Goal: Task Accomplishment & Management: Use online tool/utility

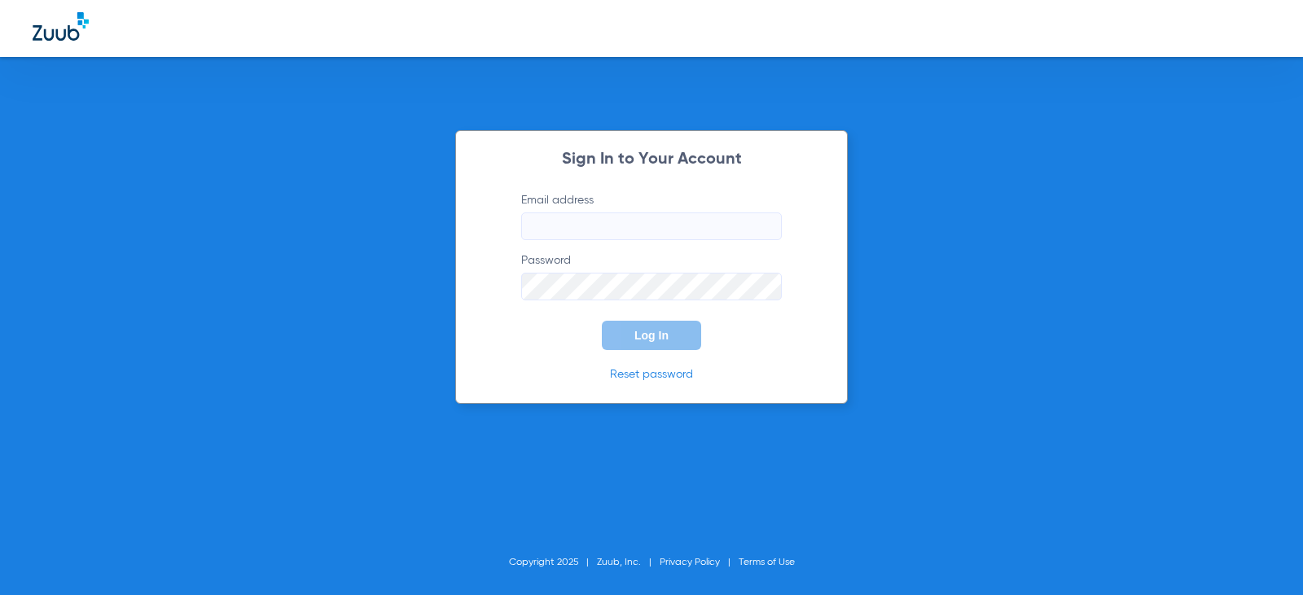
type input "[EMAIL_ADDRESS][DOMAIN_NAME]"
click at [639, 318] on form "Email address [EMAIL_ADDRESS][DOMAIN_NAME] Password Log In" at bounding box center [651, 271] width 309 height 158
click at [639, 326] on button "Log In" at bounding box center [651, 335] width 99 height 29
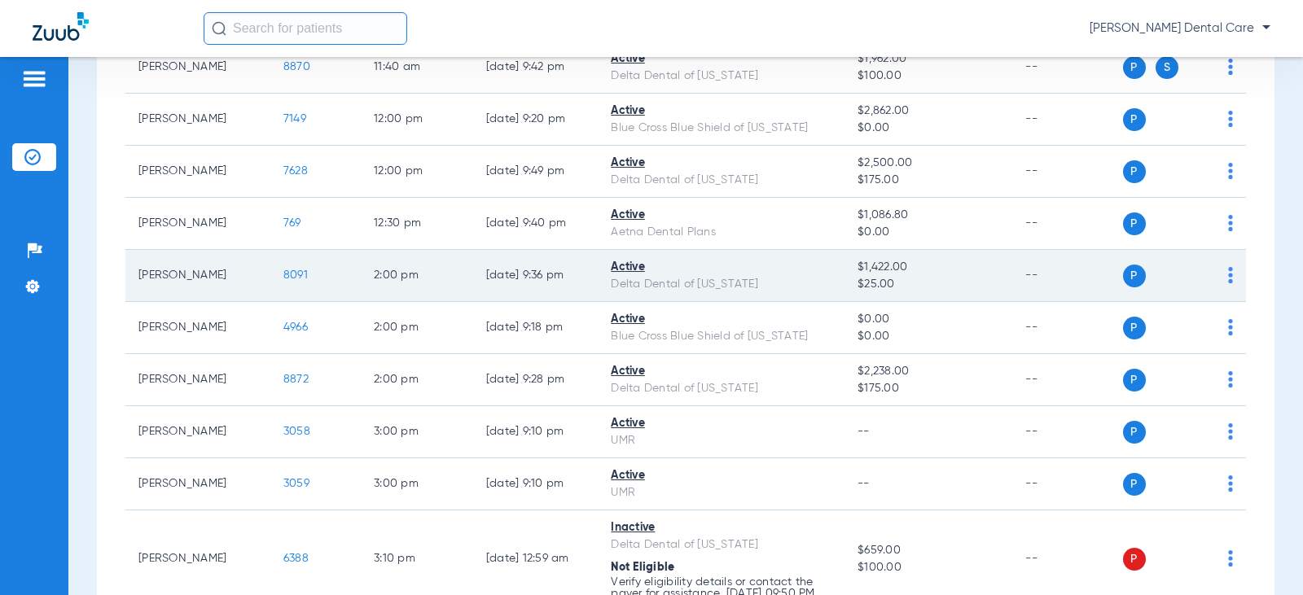
scroll to position [896, 0]
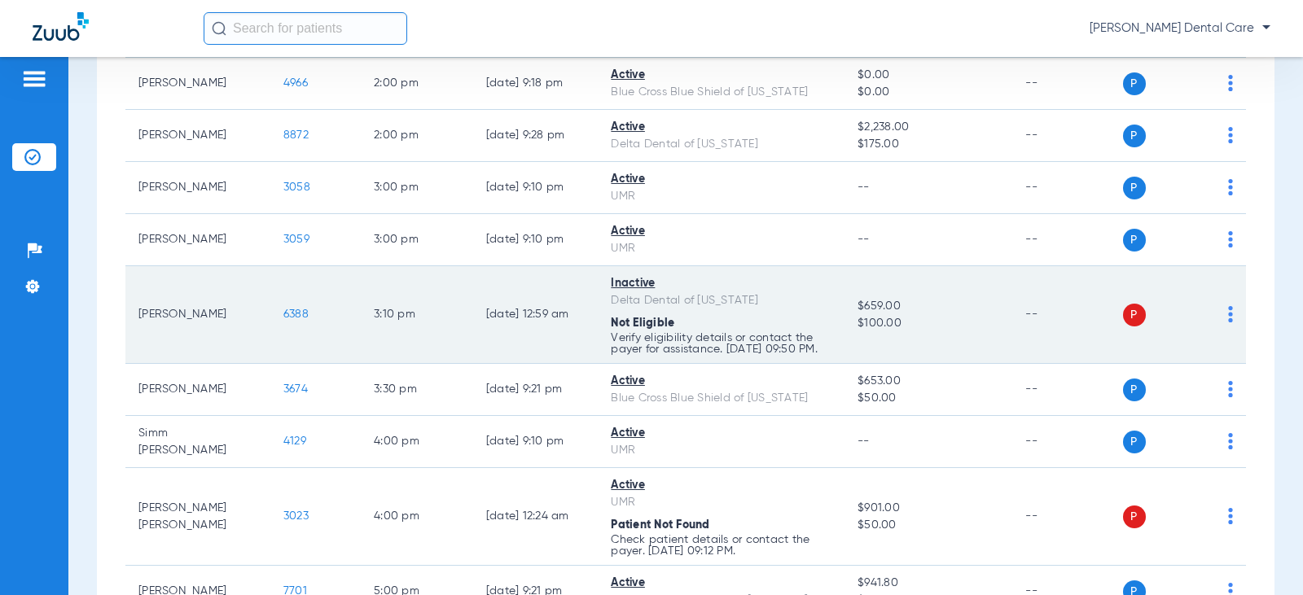
click at [1228, 320] on img at bounding box center [1230, 314] width 5 height 16
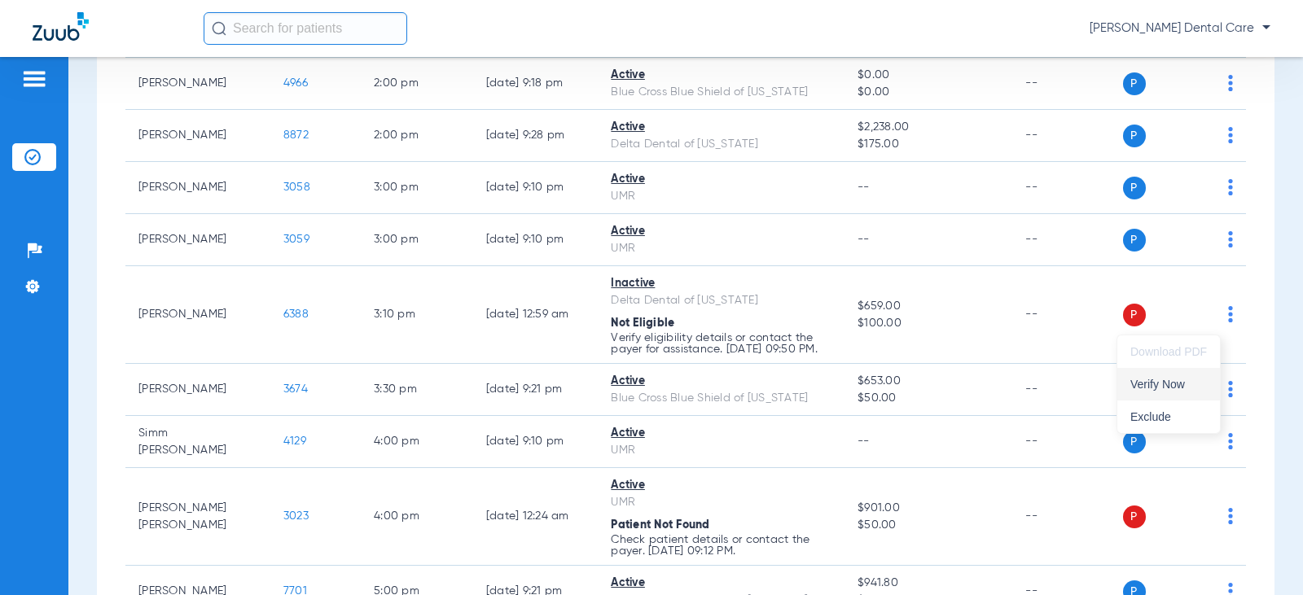
click at [1192, 387] on span "Verify Now" at bounding box center [1168, 384] width 77 height 11
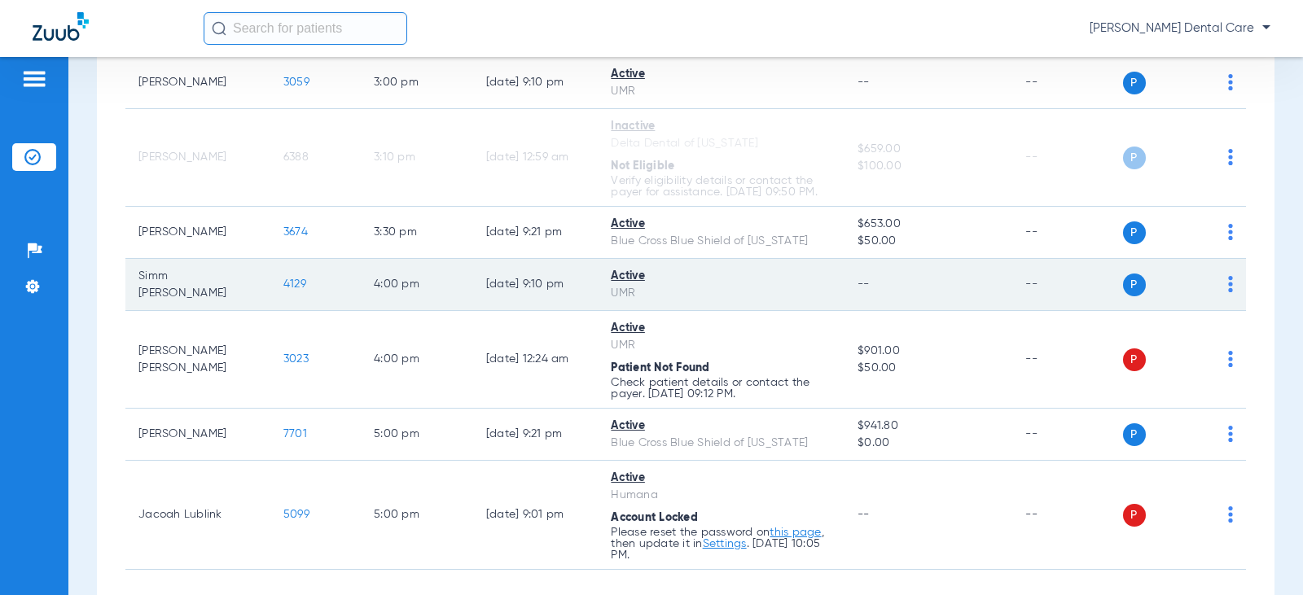
scroll to position [1059, 0]
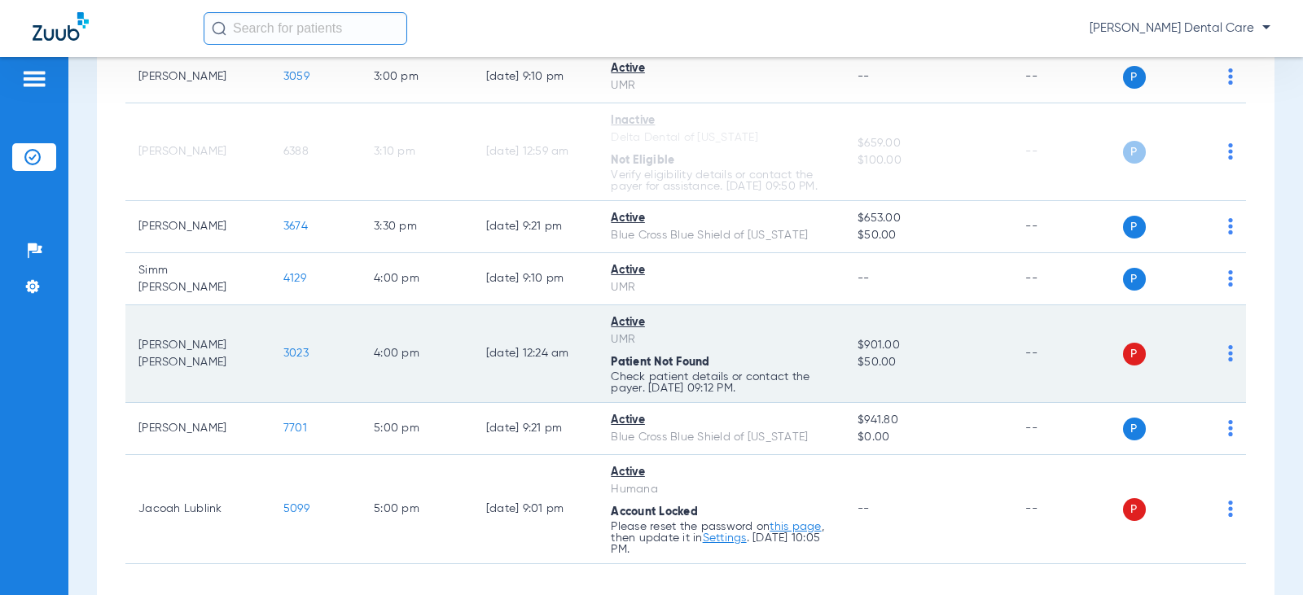
click at [1228, 362] on img at bounding box center [1230, 353] width 5 height 16
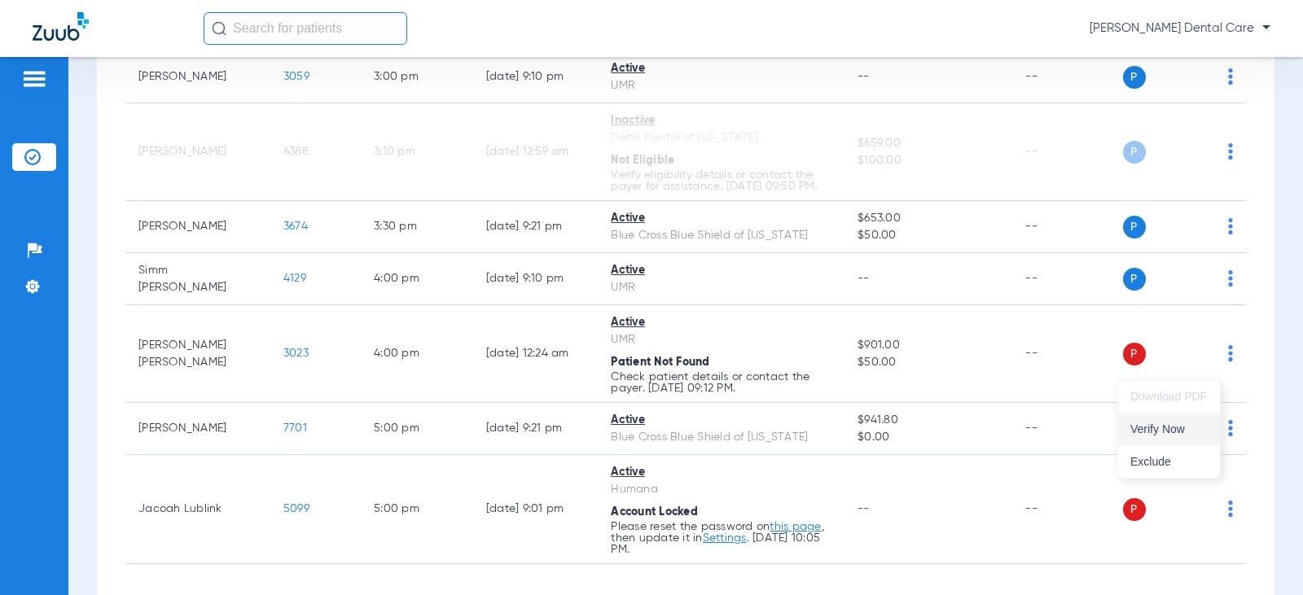
click at [1174, 428] on span "Verify Now" at bounding box center [1168, 428] width 77 height 11
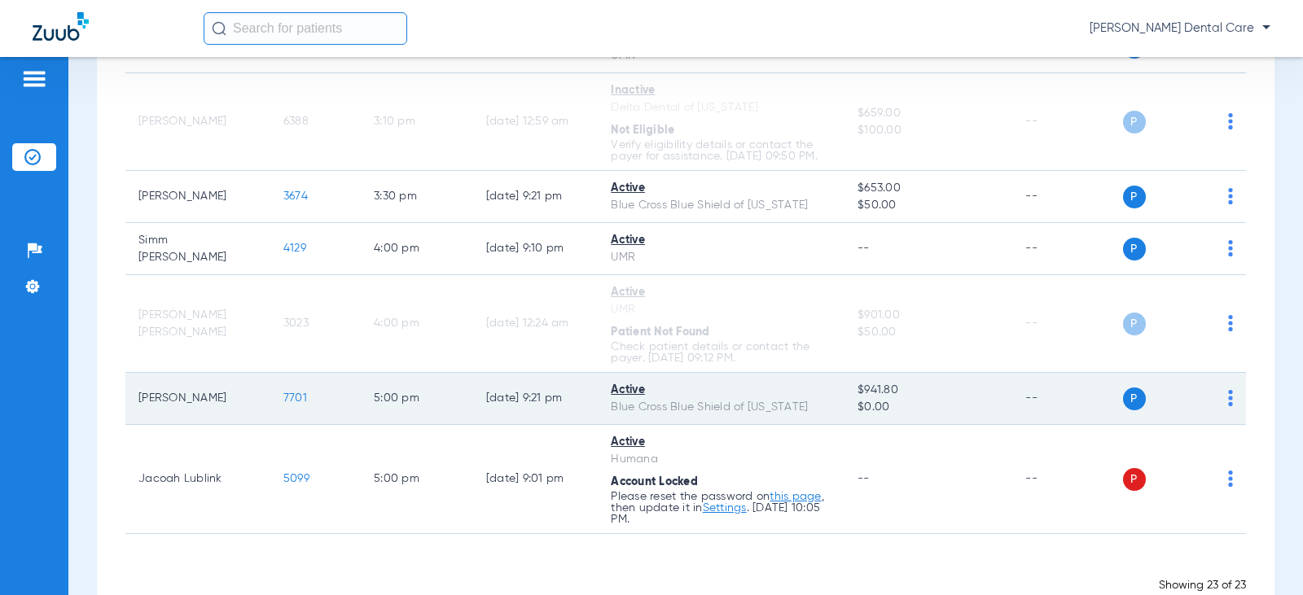
scroll to position [1143, 0]
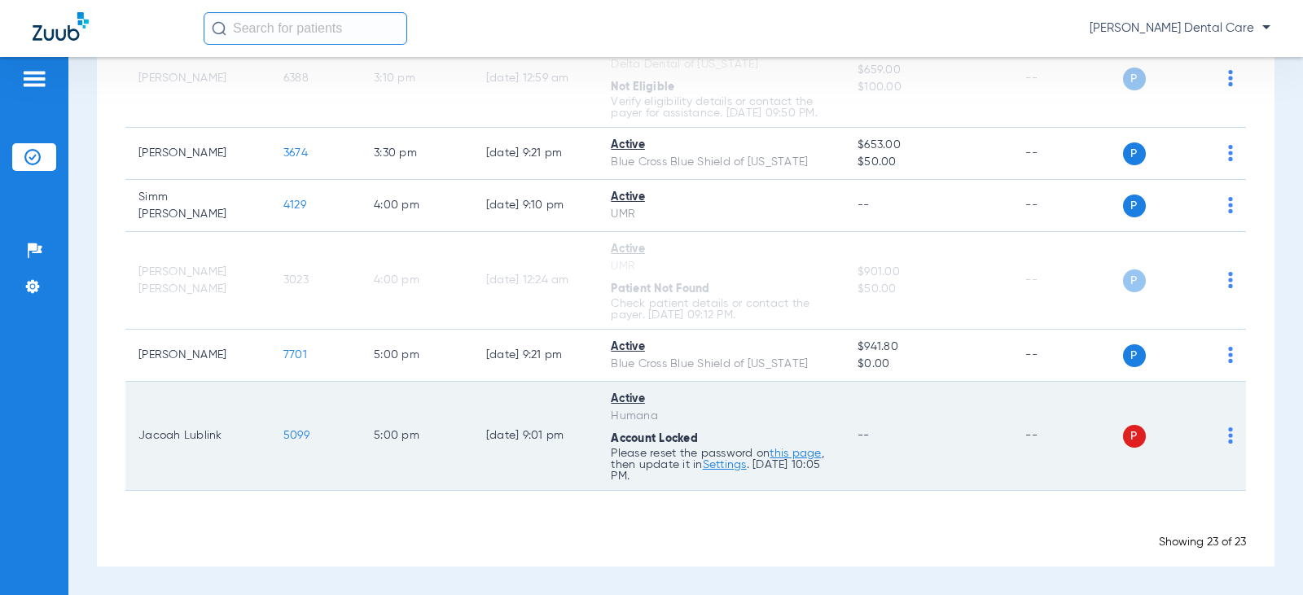
click at [1228, 433] on img at bounding box center [1230, 436] width 5 height 16
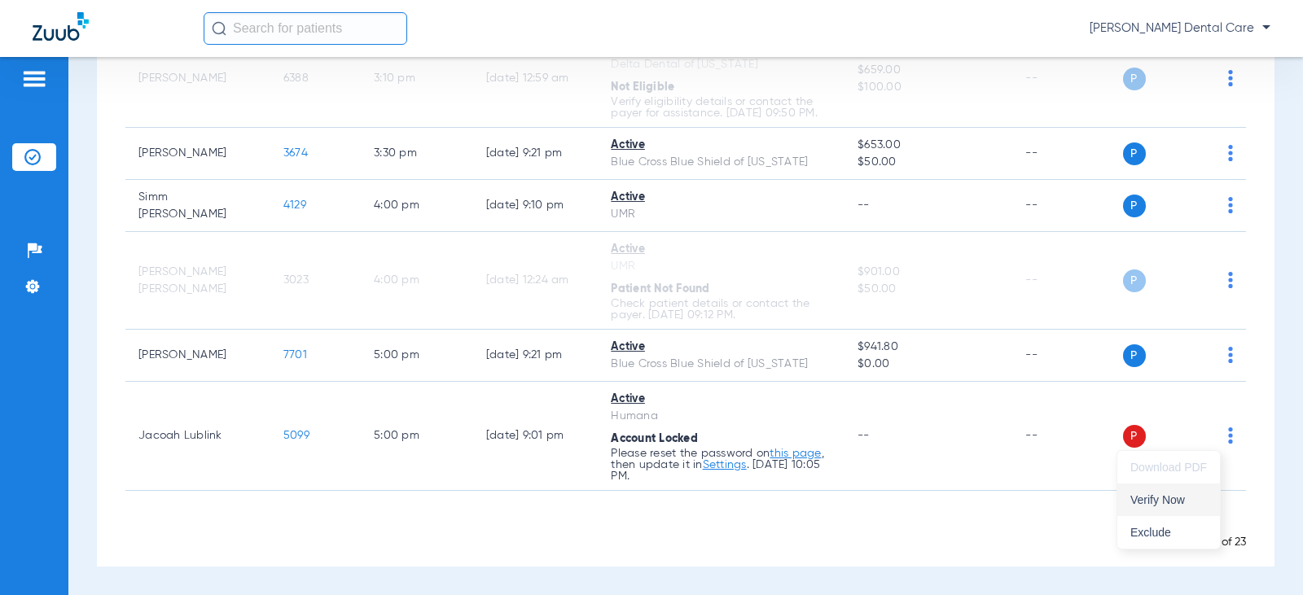
click at [1152, 497] on span "Verify Now" at bounding box center [1168, 499] width 77 height 11
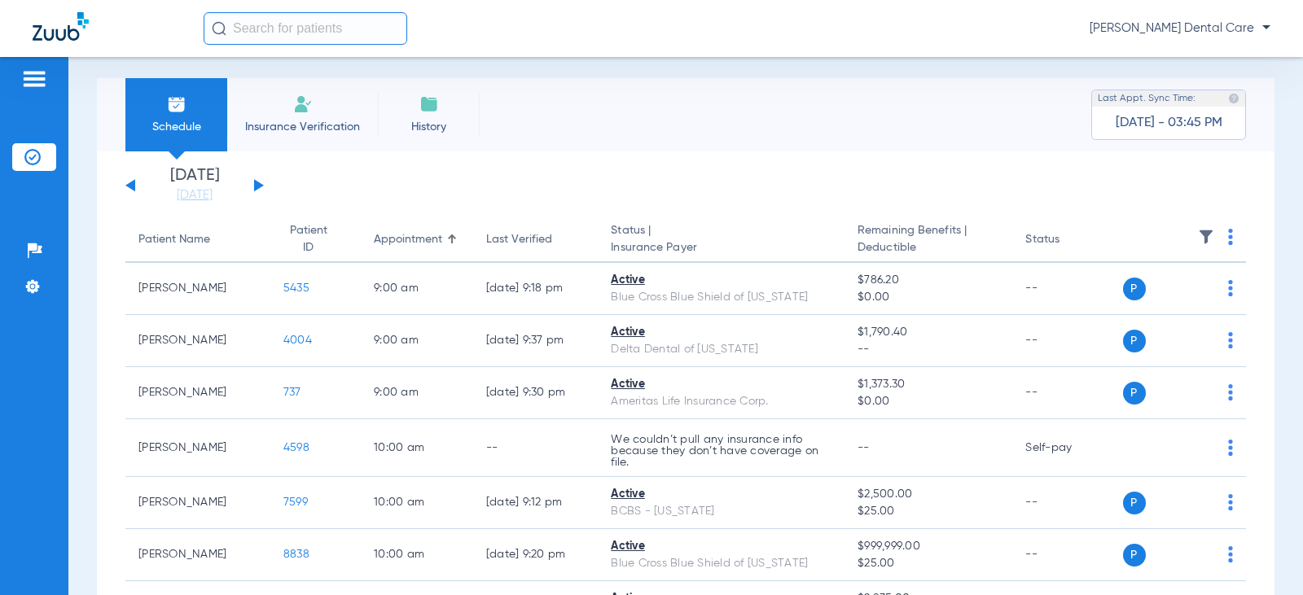
scroll to position [0, 0]
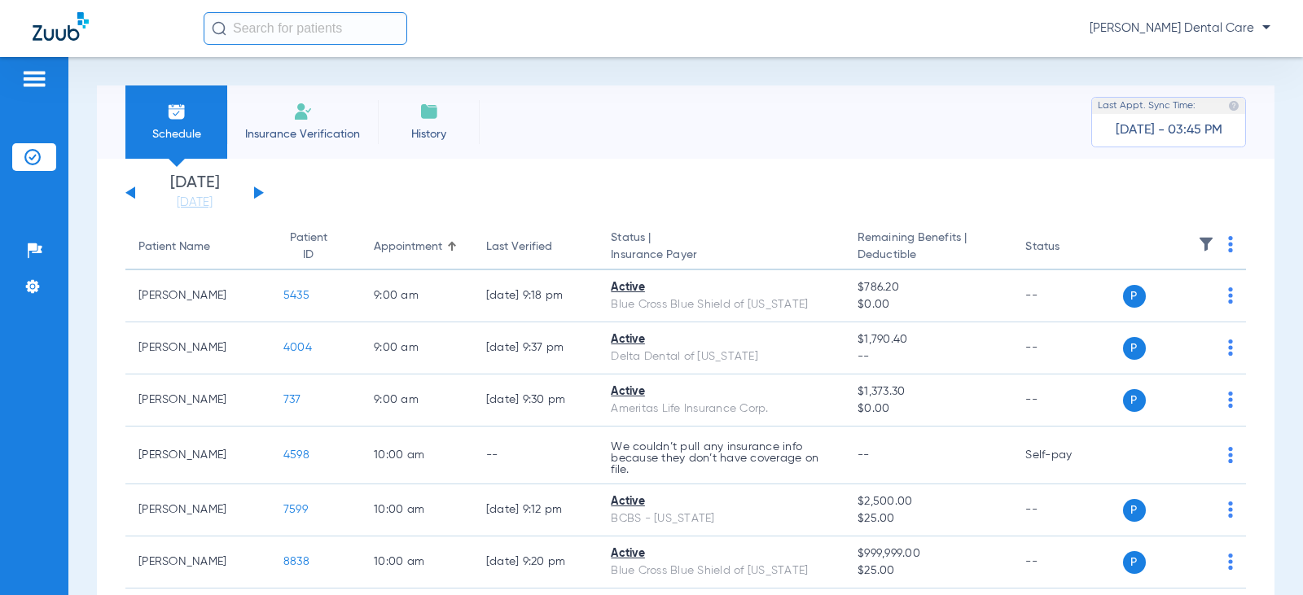
click at [258, 191] on button at bounding box center [259, 192] width 10 height 12
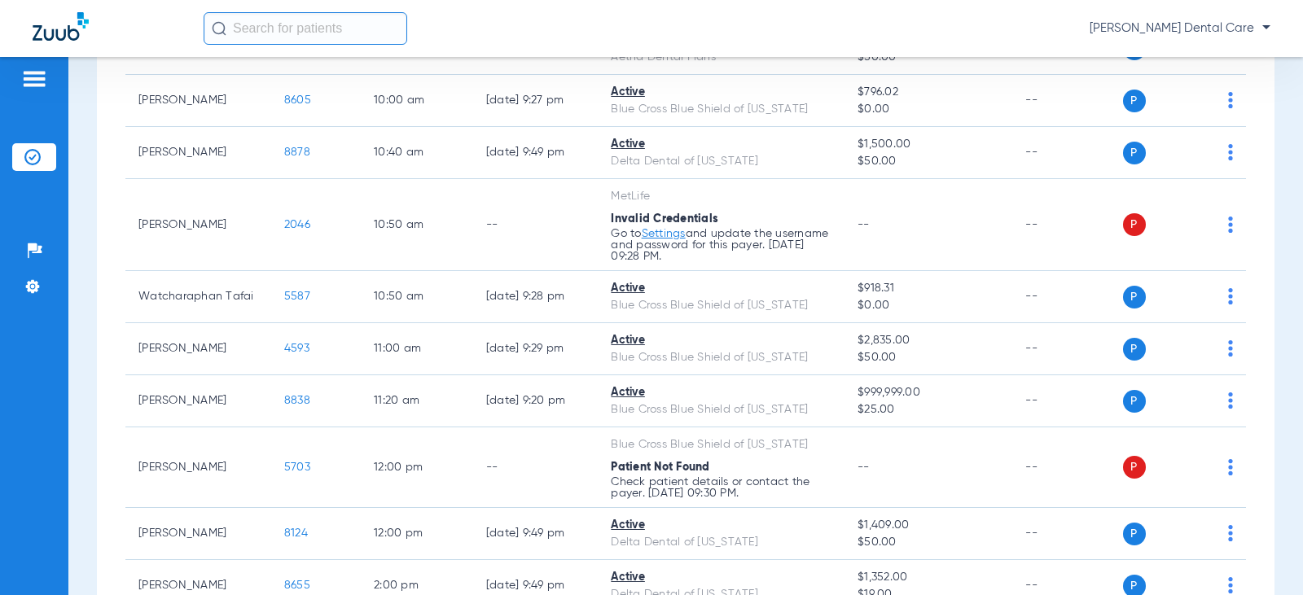
scroll to position [407, 0]
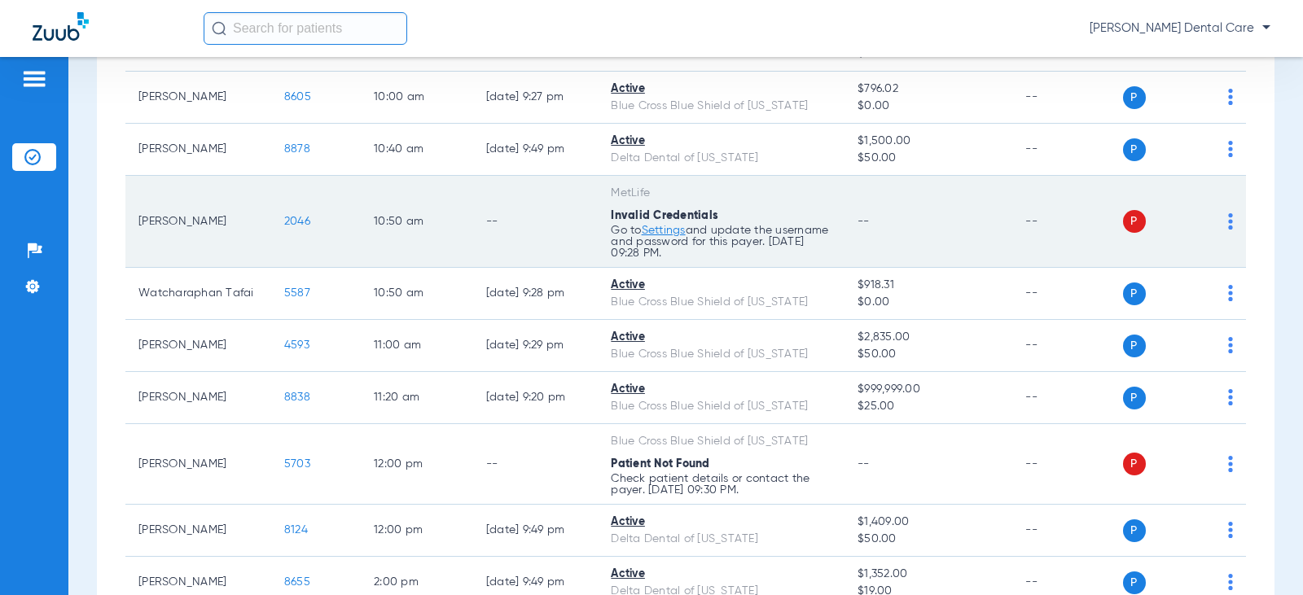
click at [1228, 226] on img at bounding box center [1230, 221] width 5 height 16
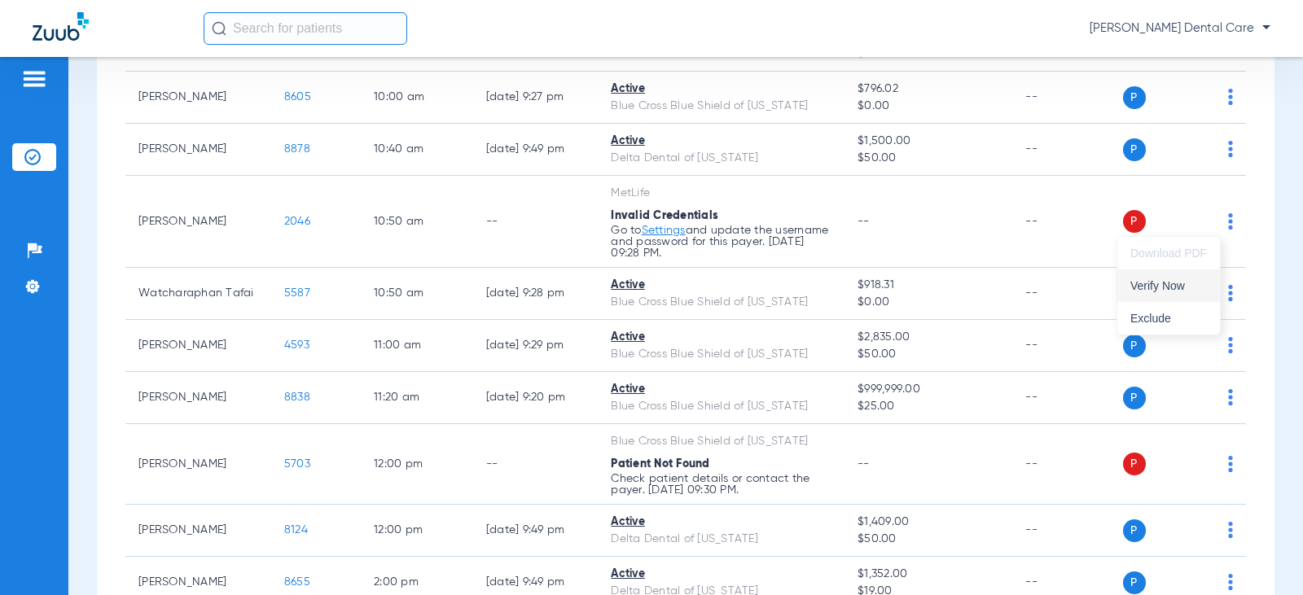
click at [1193, 291] on span "Verify Now" at bounding box center [1168, 285] width 77 height 11
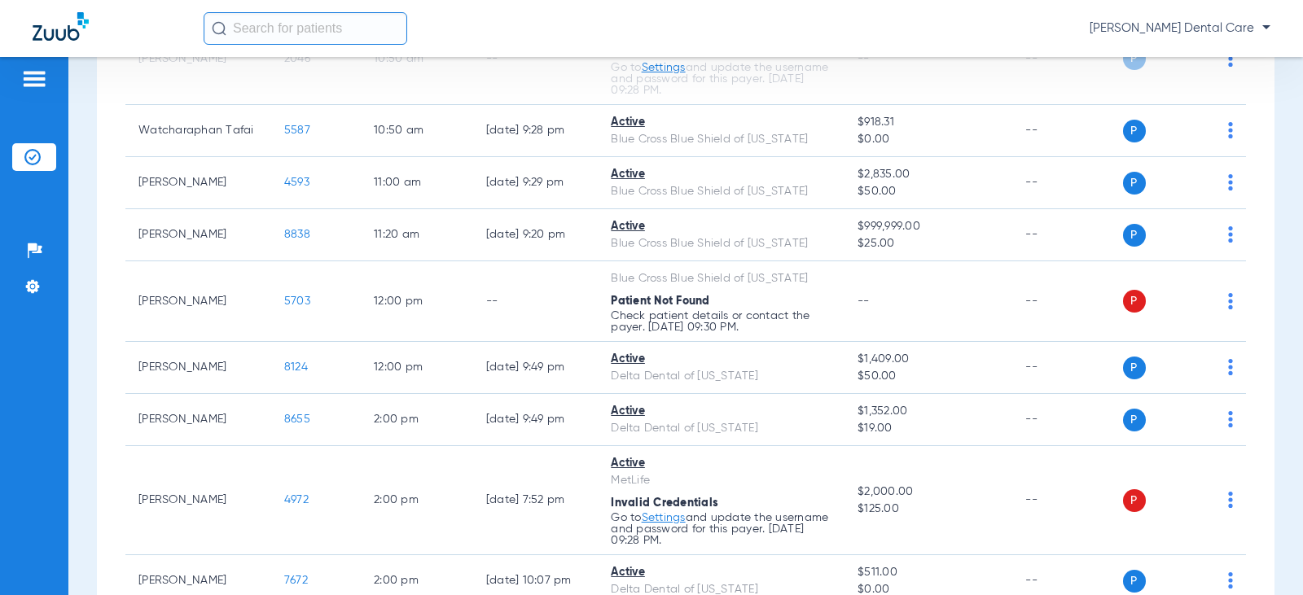
scroll to position [651, 0]
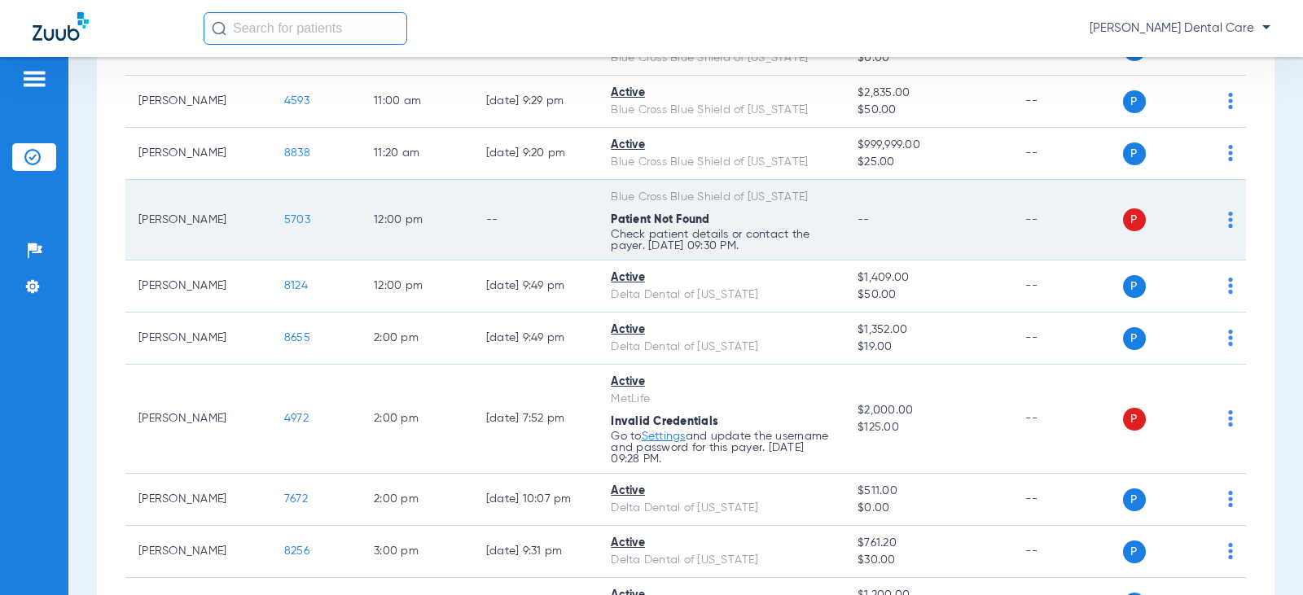
click at [1228, 219] on img at bounding box center [1230, 220] width 5 height 16
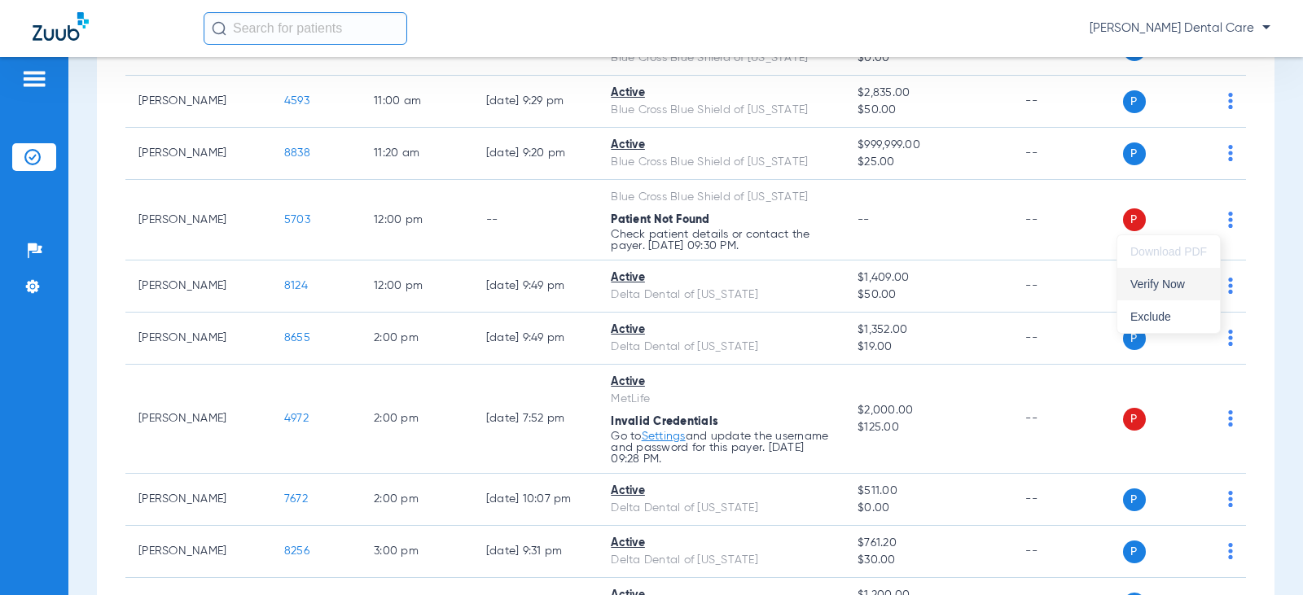
click at [1180, 285] on span "Verify Now" at bounding box center [1168, 284] width 77 height 11
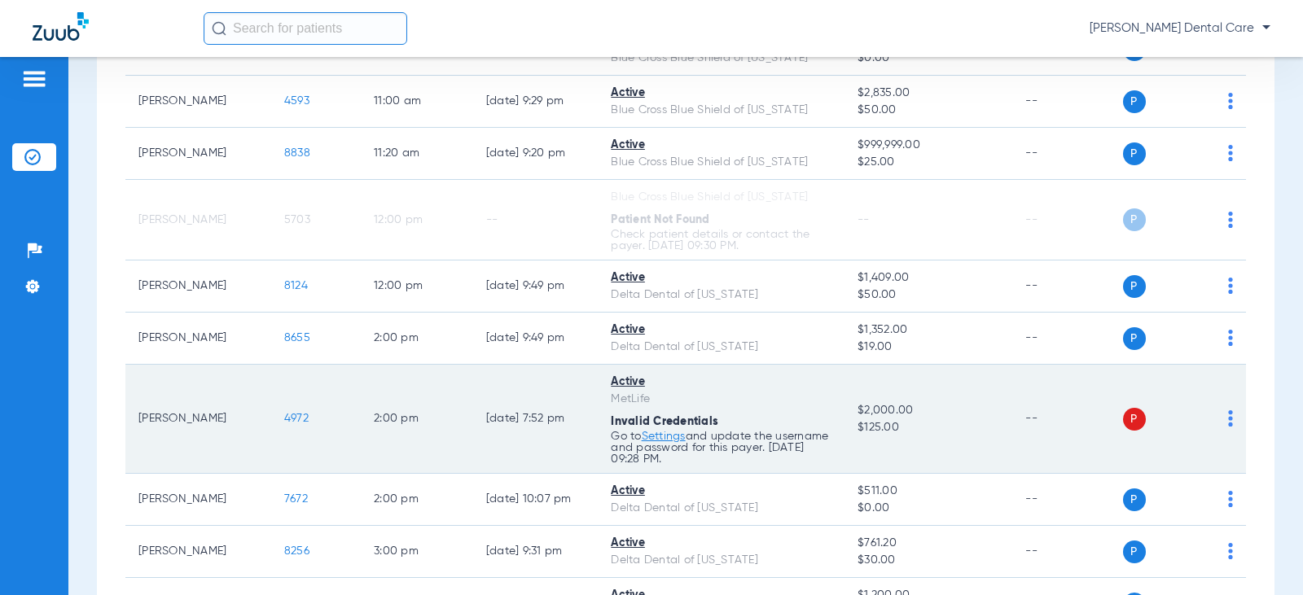
scroll to position [733, 0]
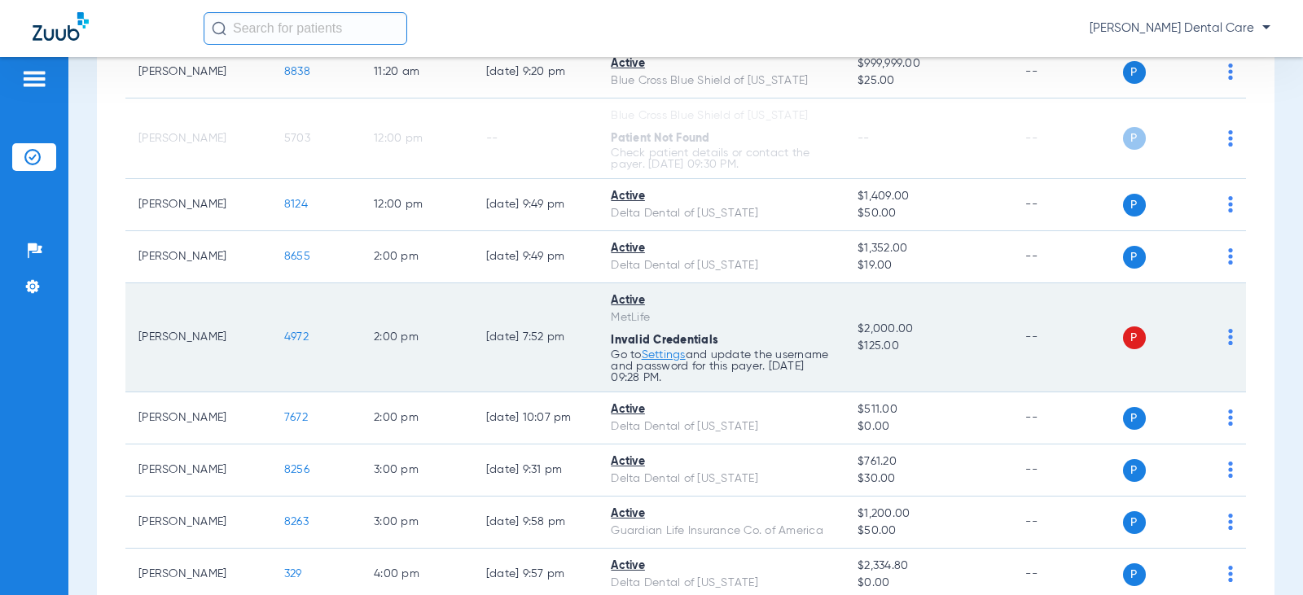
click at [1228, 336] on img at bounding box center [1230, 337] width 5 height 16
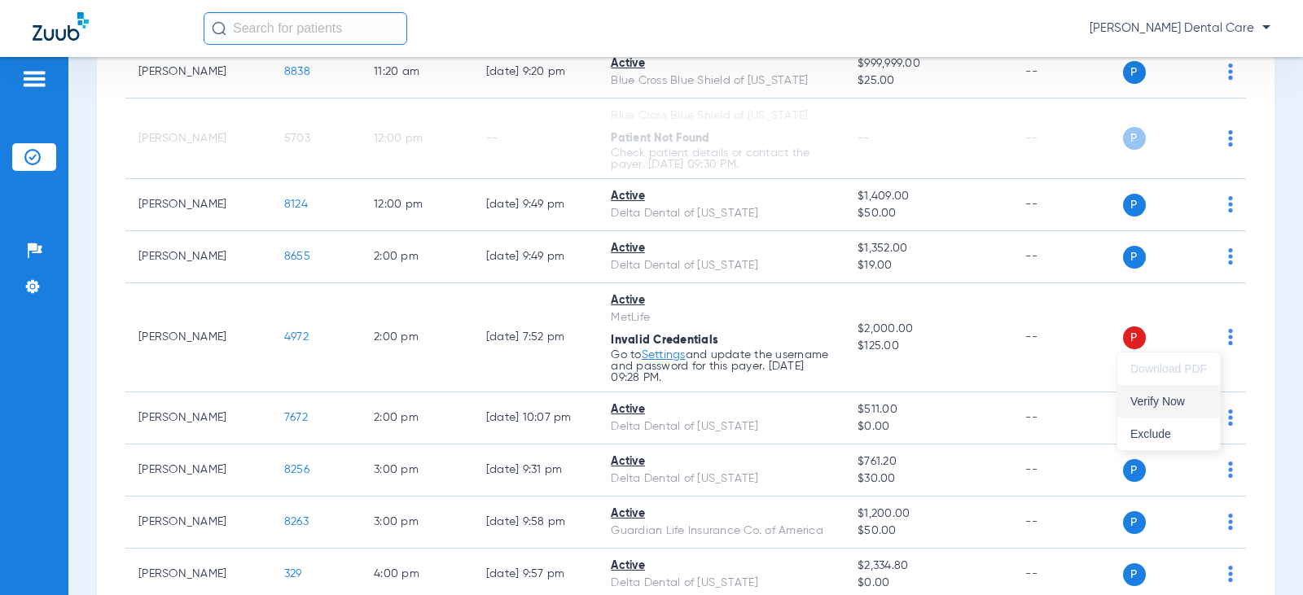
click at [1194, 395] on button "Verify Now" at bounding box center [1168, 401] width 103 height 33
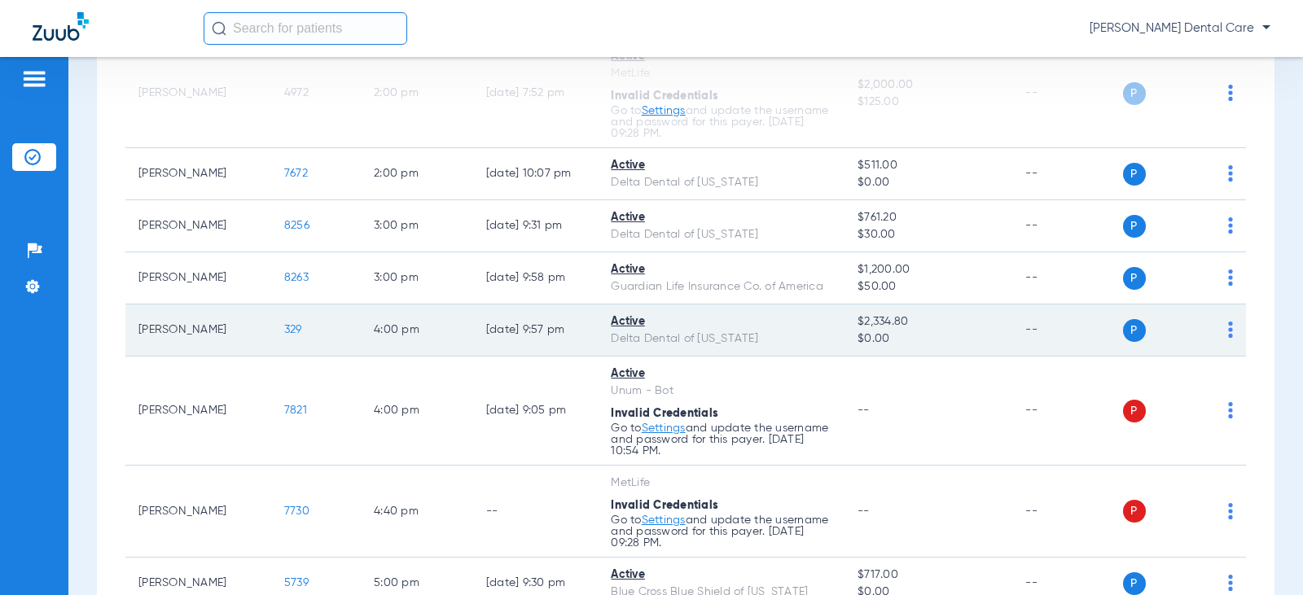
scroll to position [1059, 0]
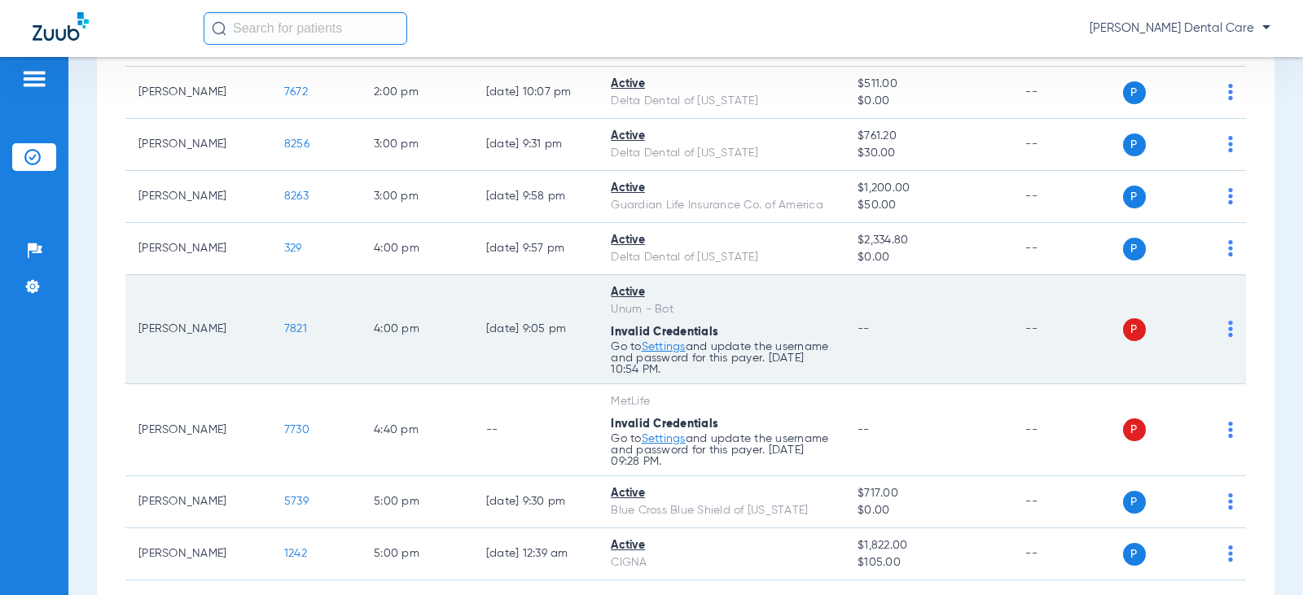
click at [1214, 328] on div "P S" at bounding box center [1178, 329] width 111 height 23
click at [1217, 326] on div "P S" at bounding box center [1178, 329] width 111 height 23
click at [1228, 326] on img at bounding box center [1230, 329] width 5 height 16
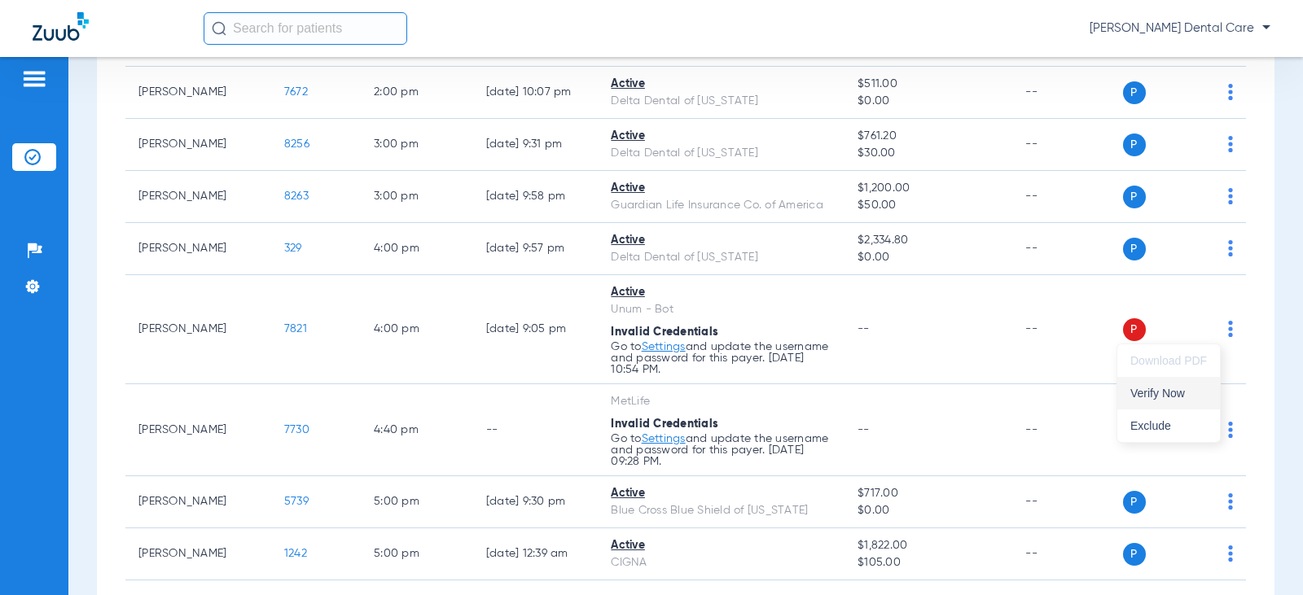
click at [1184, 388] on span "Verify Now" at bounding box center [1168, 393] width 77 height 11
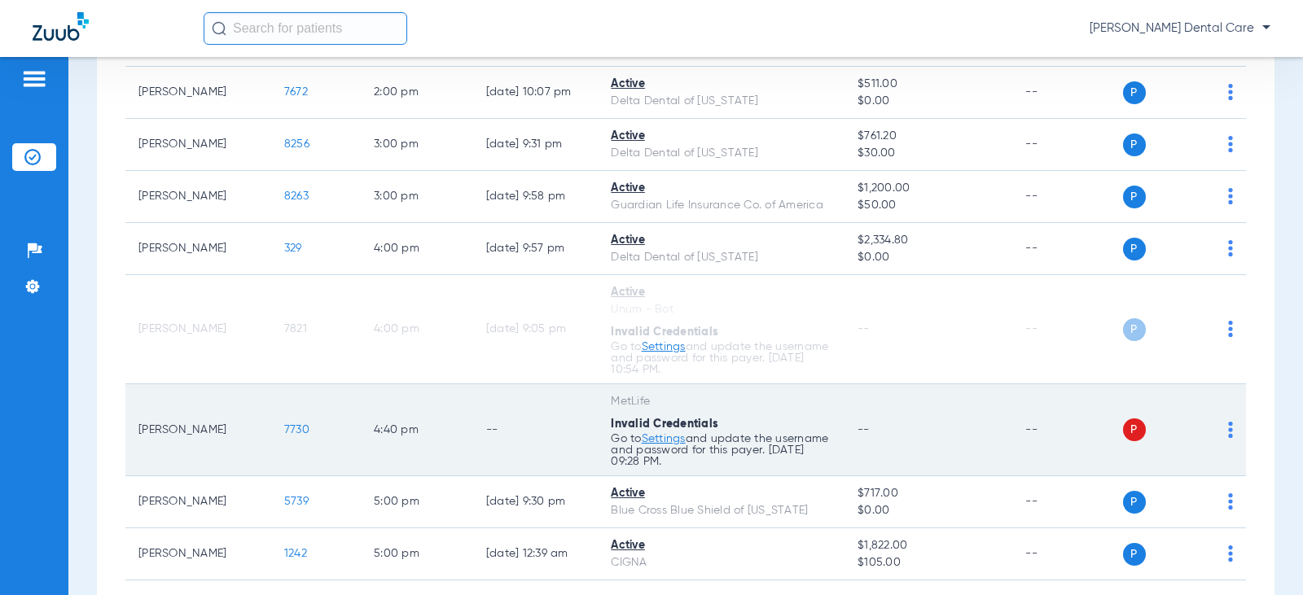
click at [1228, 430] on img at bounding box center [1230, 430] width 5 height 16
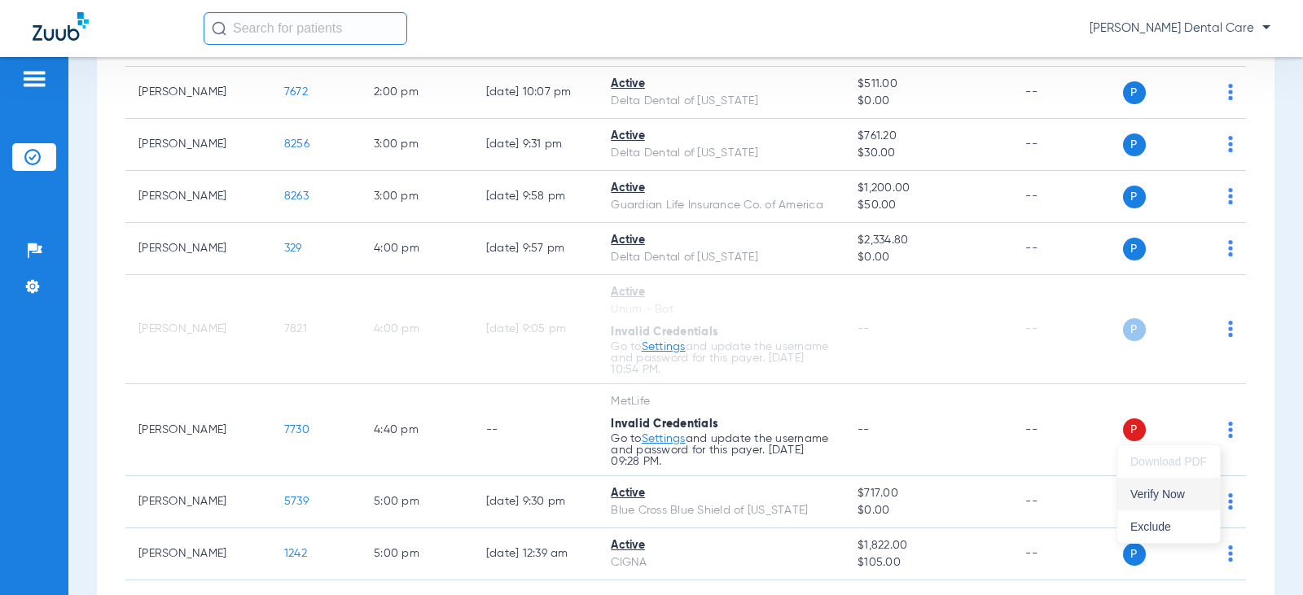
click at [1161, 504] on button "Verify Now" at bounding box center [1168, 494] width 103 height 33
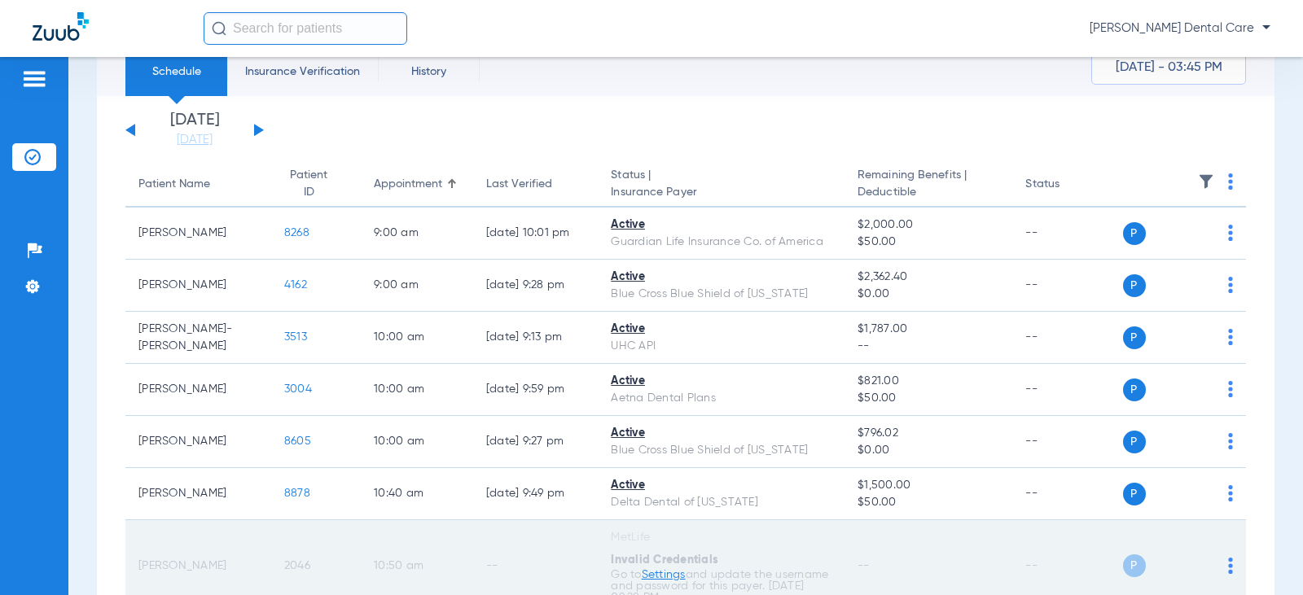
scroll to position [0, 0]
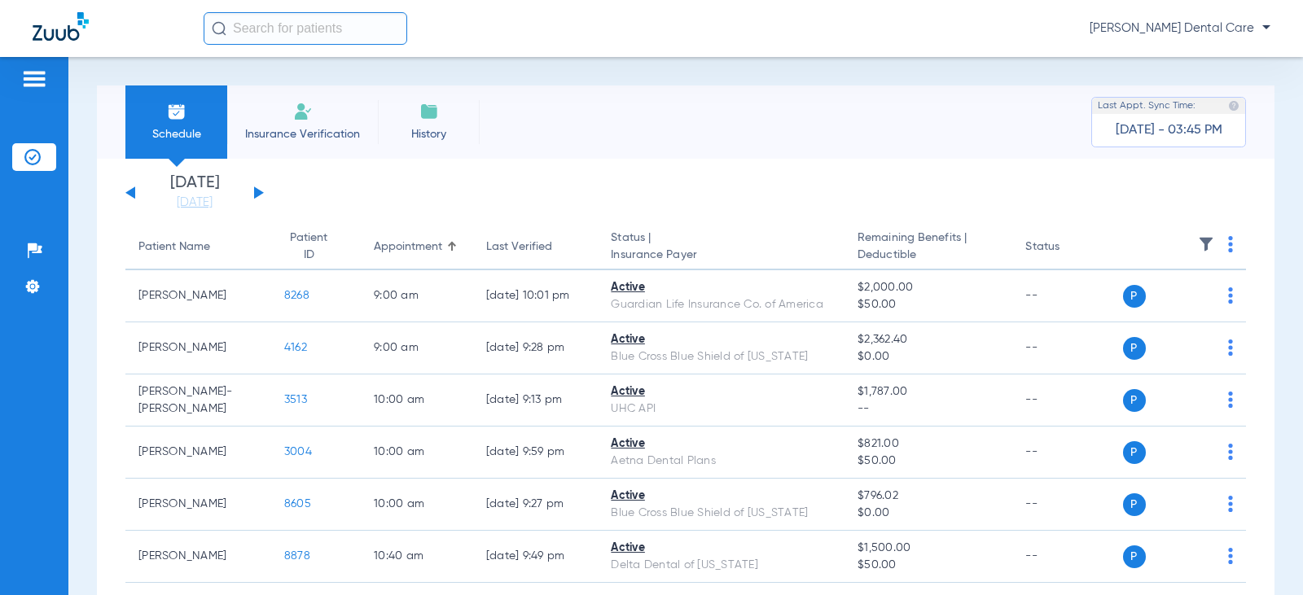
click at [260, 189] on div "Sunday 06-15-2025 Monday 06-16-2025 Tuesday 06-17-2025 Wednesday 06-18-2025 Thu…" at bounding box center [194, 193] width 138 height 36
click at [259, 191] on button at bounding box center [259, 192] width 10 height 12
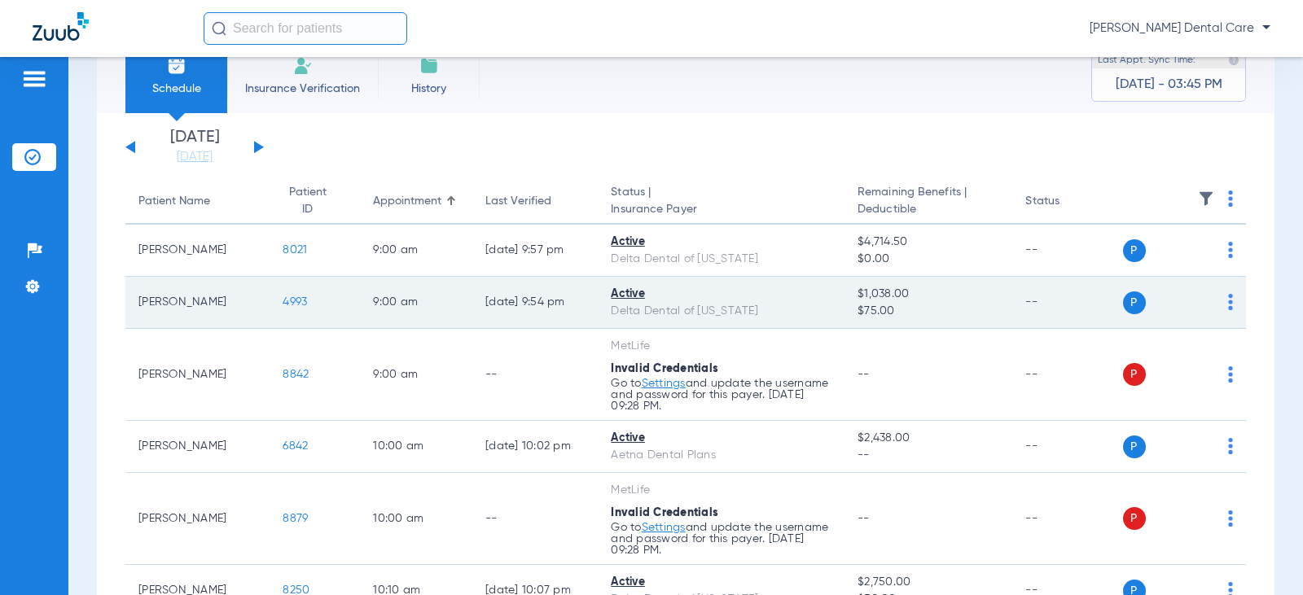
scroll to position [81, 0]
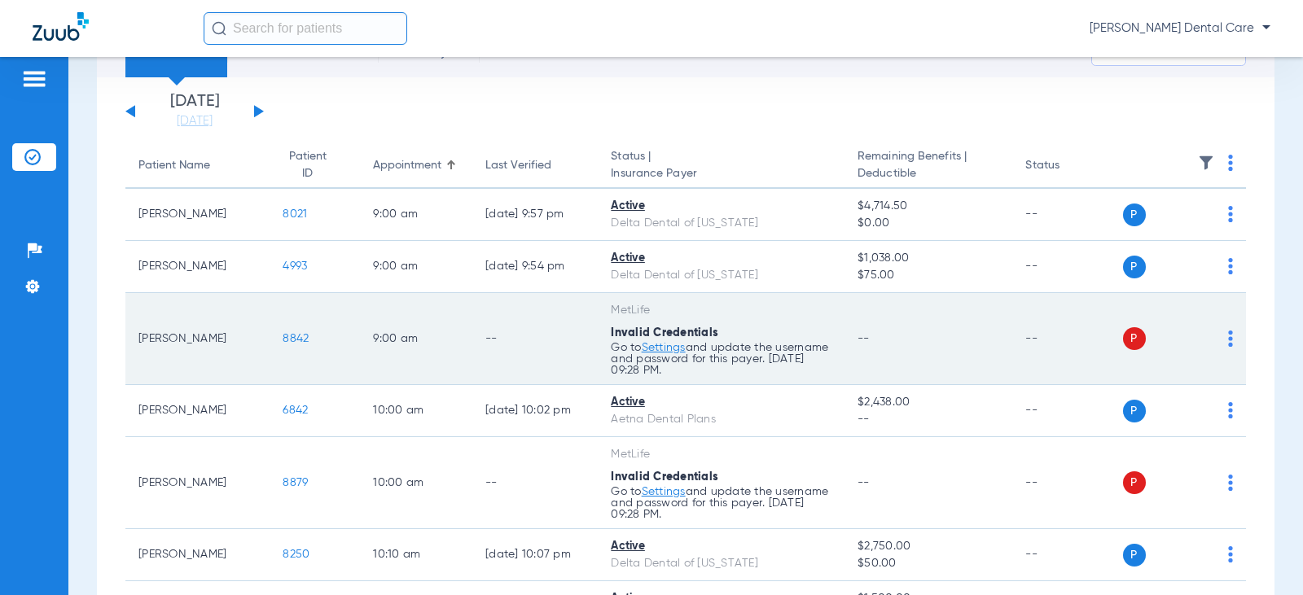
click at [1213, 335] on div "P S" at bounding box center [1178, 338] width 111 height 23
click at [1221, 335] on td "P S" at bounding box center [1185, 339] width 124 height 92
click at [1216, 336] on div "P S" at bounding box center [1178, 338] width 111 height 23
click at [1228, 335] on img at bounding box center [1230, 339] width 5 height 16
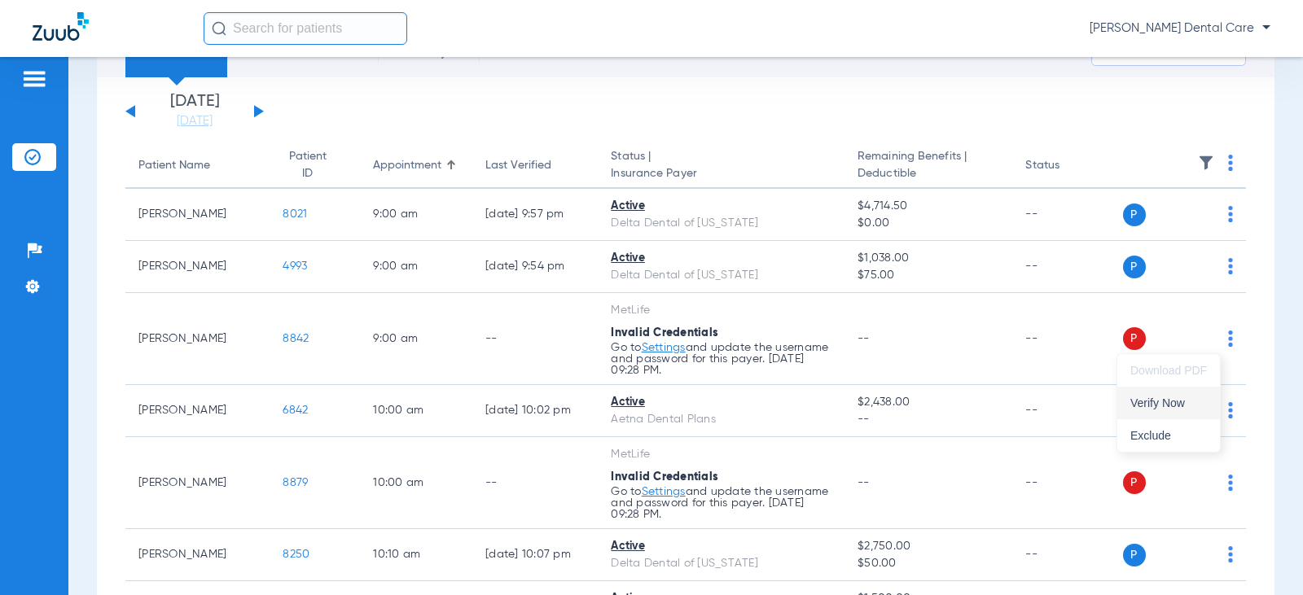
click at [1174, 404] on span "Verify Now" at bounding box center [1168, 402] width 77 height 11
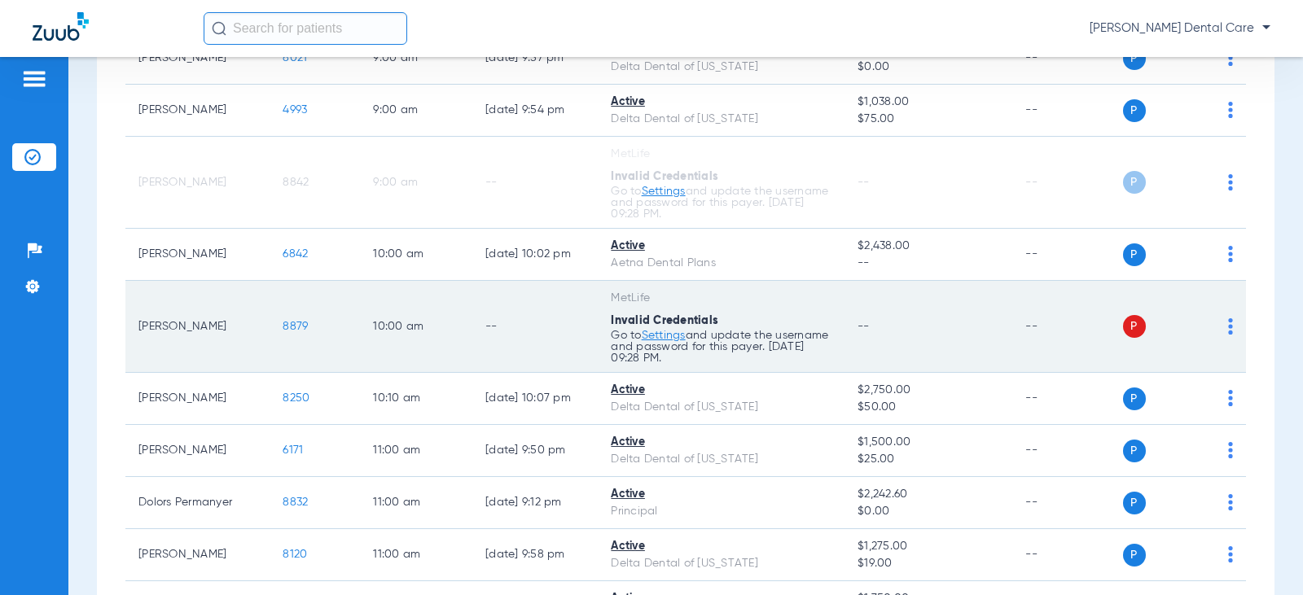
scroll to position [244, 0]
